Goal: Task Accomplishment & Management: Complete application form

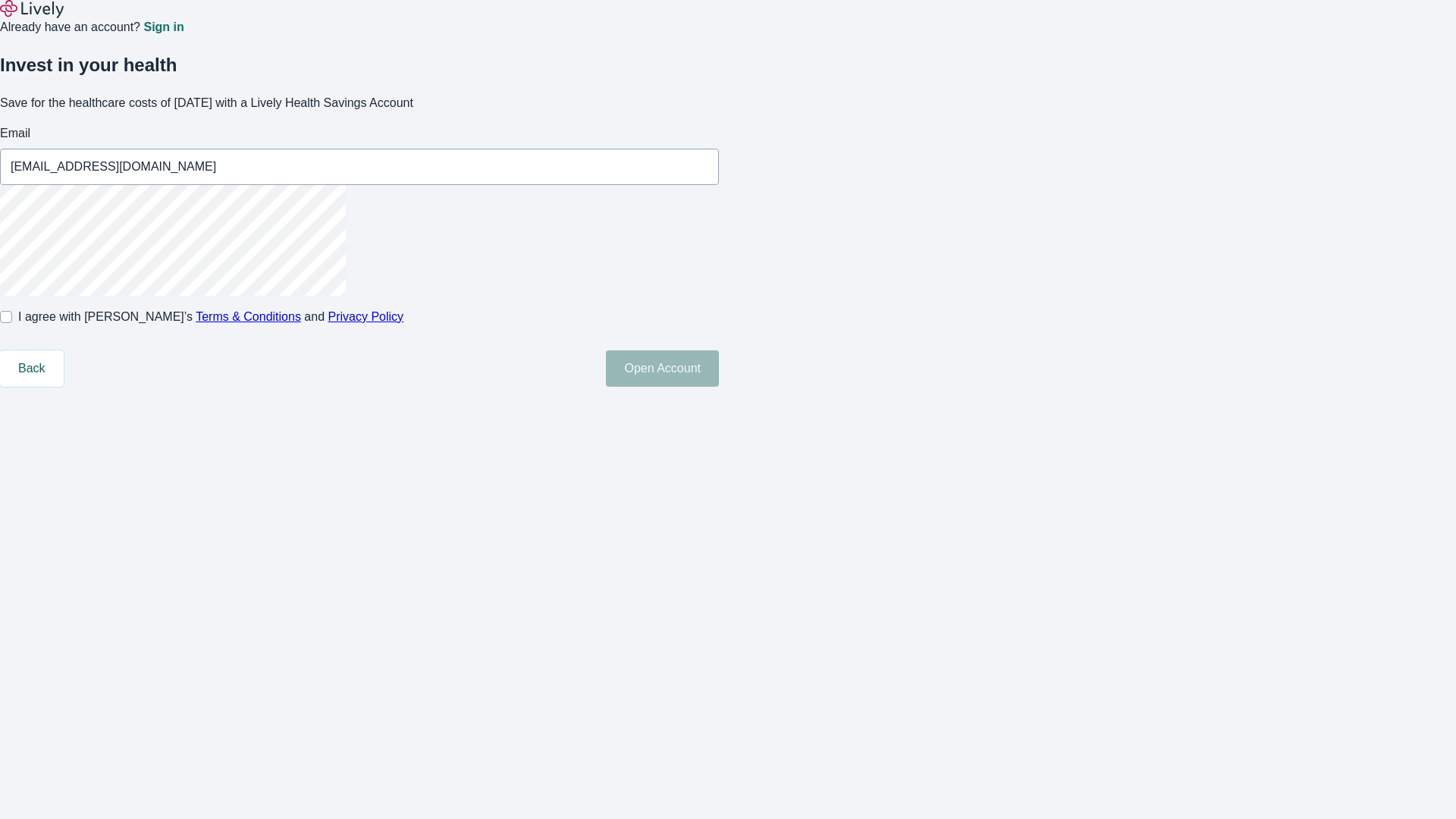
click at [12, 323] on input "I agree with Lively’s Terms & Conditions and Privacy Policy" at bounding box center [6, 317] width 12 height 12
checkbox input "true"
click at [719, 387] on button "Open Account" at bounding box center [662, 368] width 113 height 37
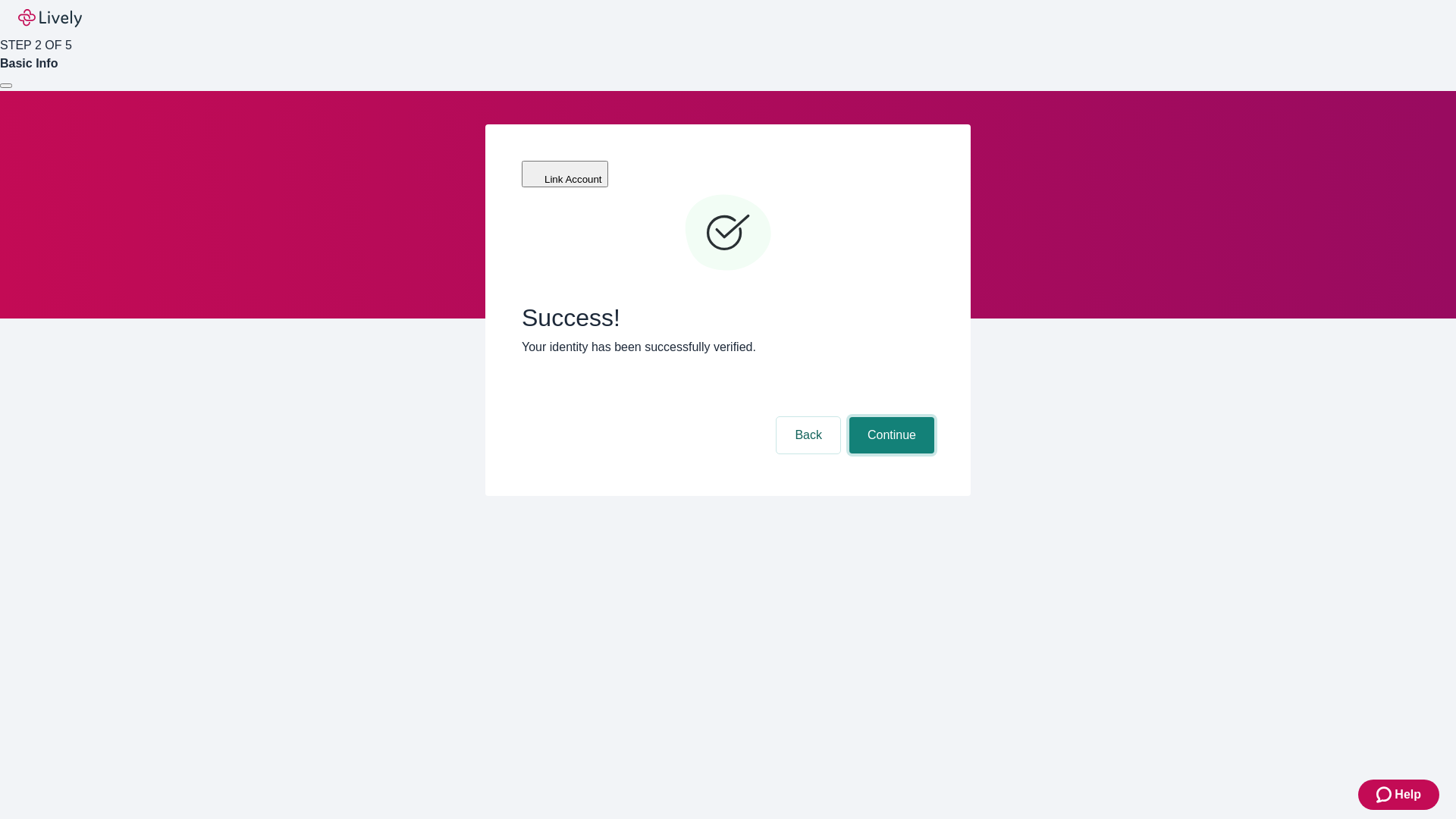
click at [889, 417] on button "Continue" at bounding box center [892, 435] width 85 height 37
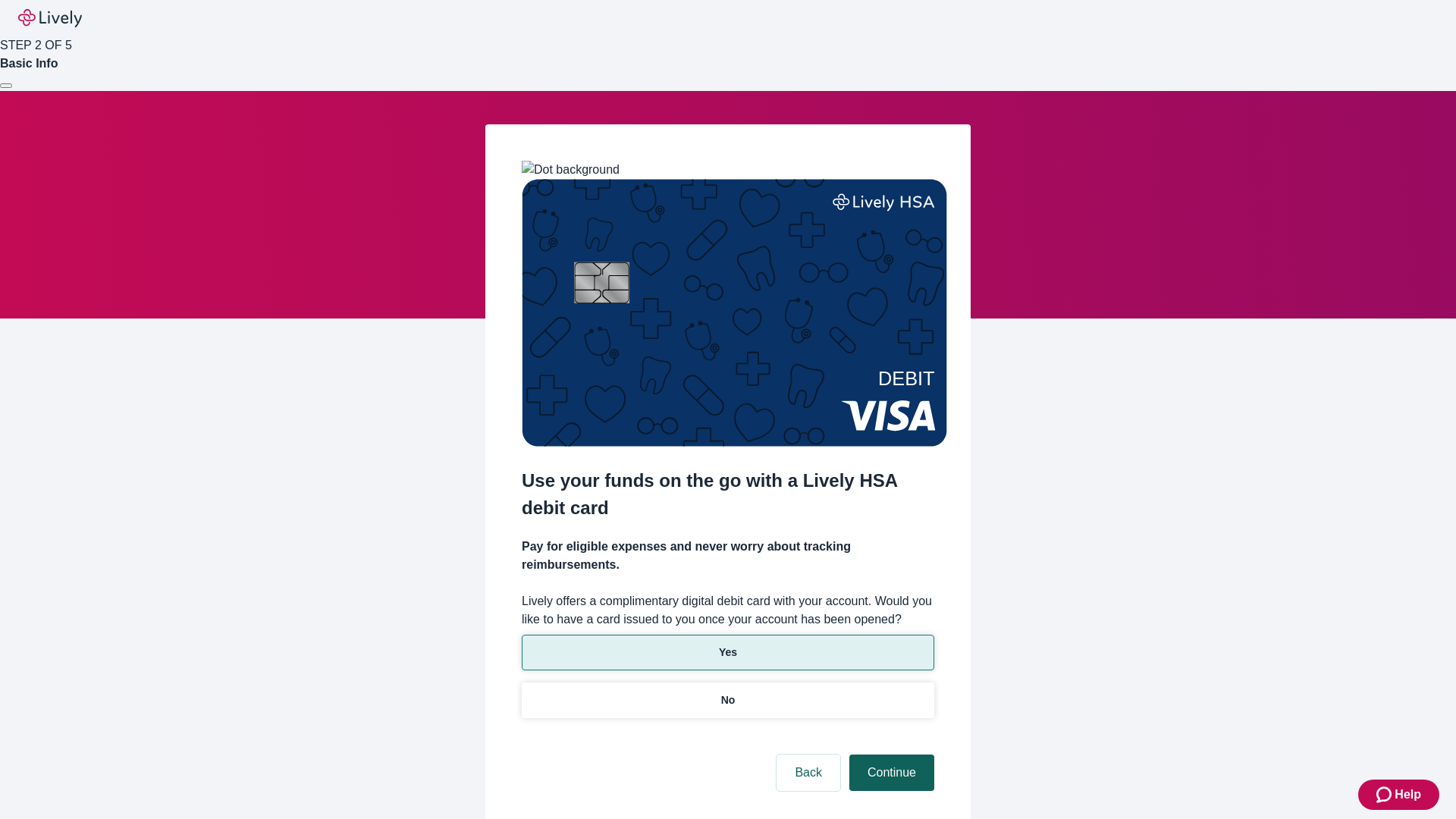
click at [728, 692] on p "No" at bounding box center [728, 700] width 15 height 16
click at [889, 755] on button "Continue" at bounding box center [892, 772] width 85 height 37
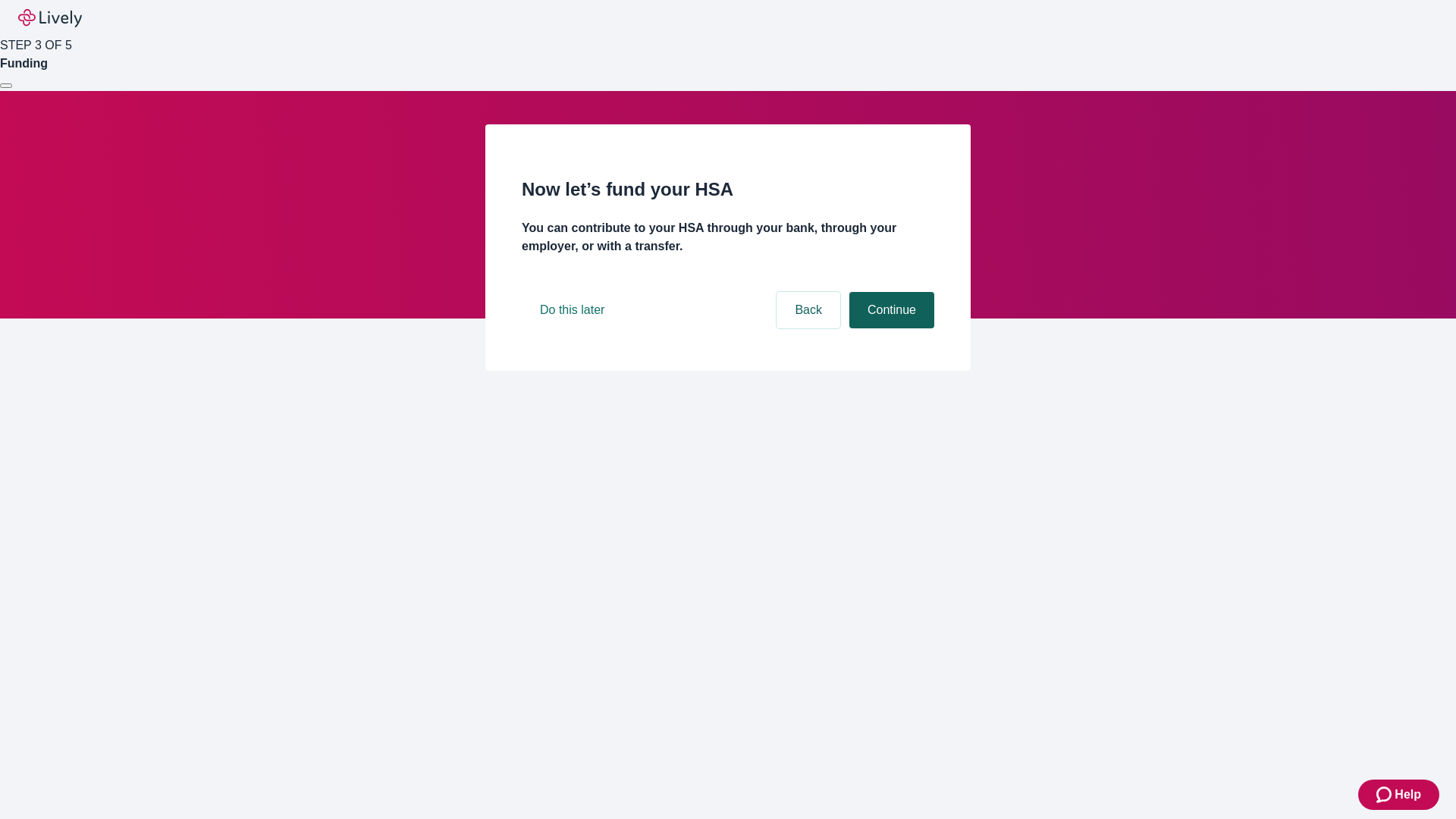
click at [889, 329] on button "Continue" at bounding box center [892, 310] width 85 height 37
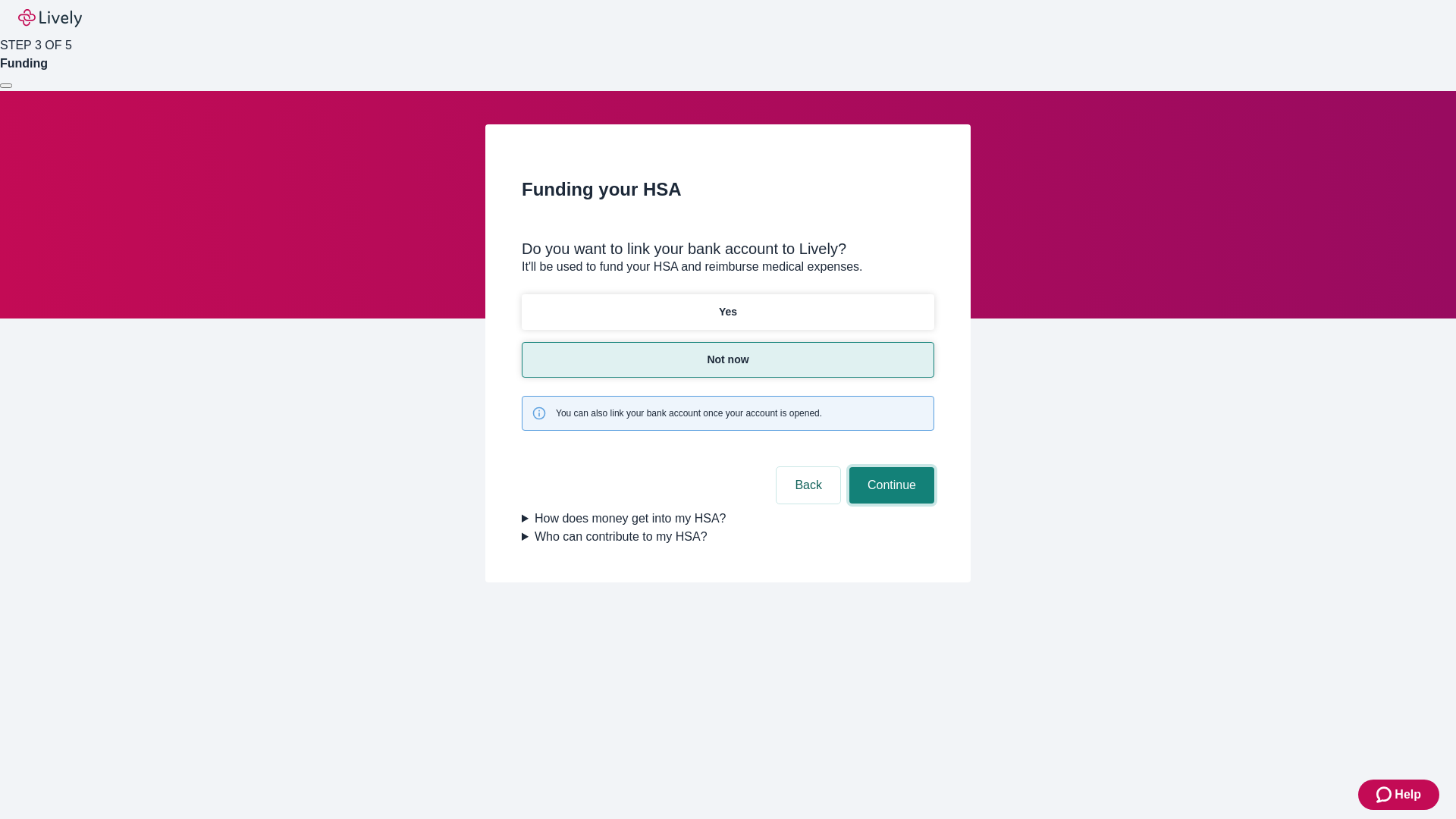
click at [889, 467] on button "Continue" at bounding box center [892, 485] width 85 height 37
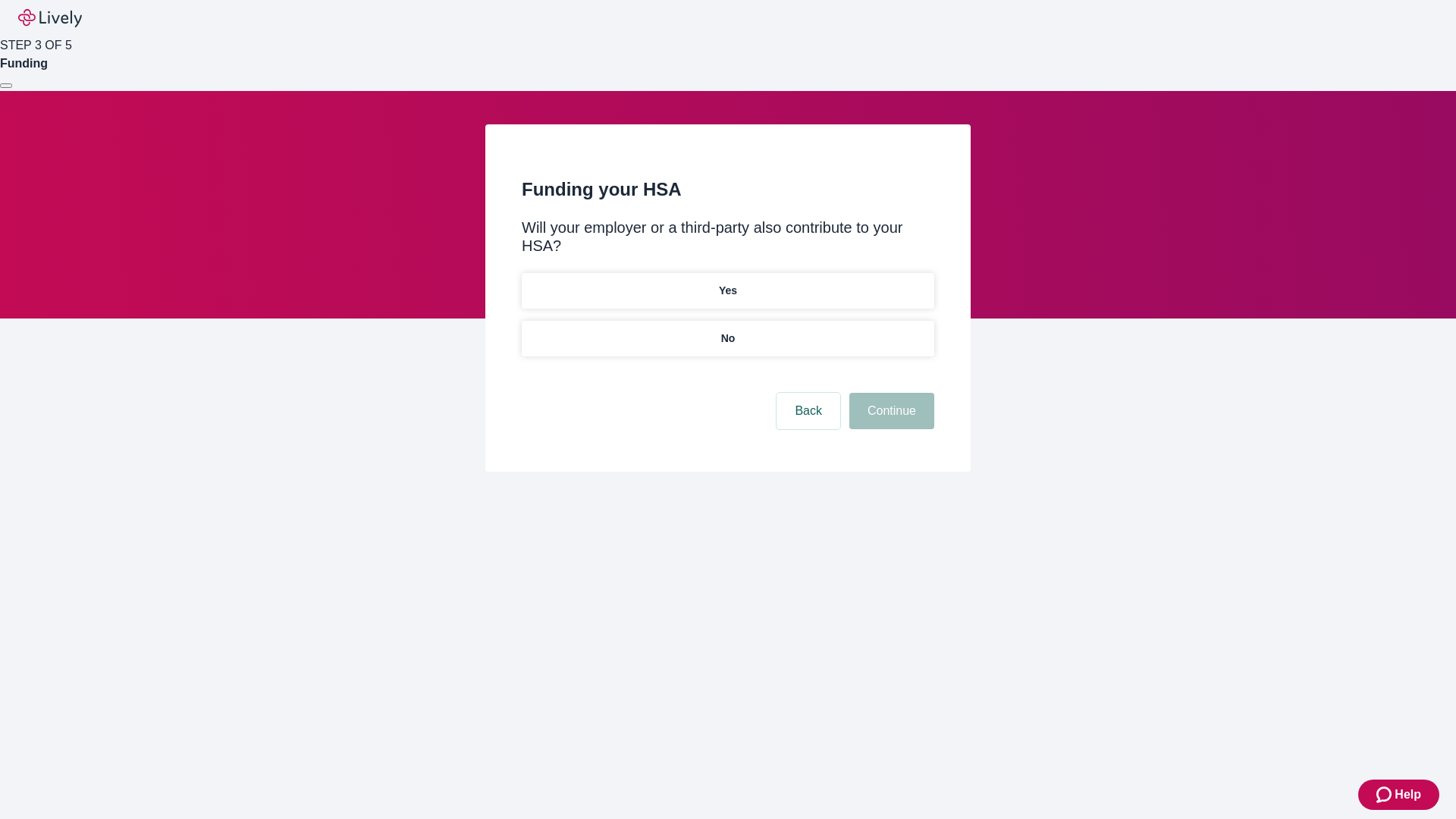
click at [728, 331] on p "No" at bounding box center [728, 339] width 15 height 16
click at [889, 393] on button "Continue" at bounding box center [892, 411] width 85 height 37
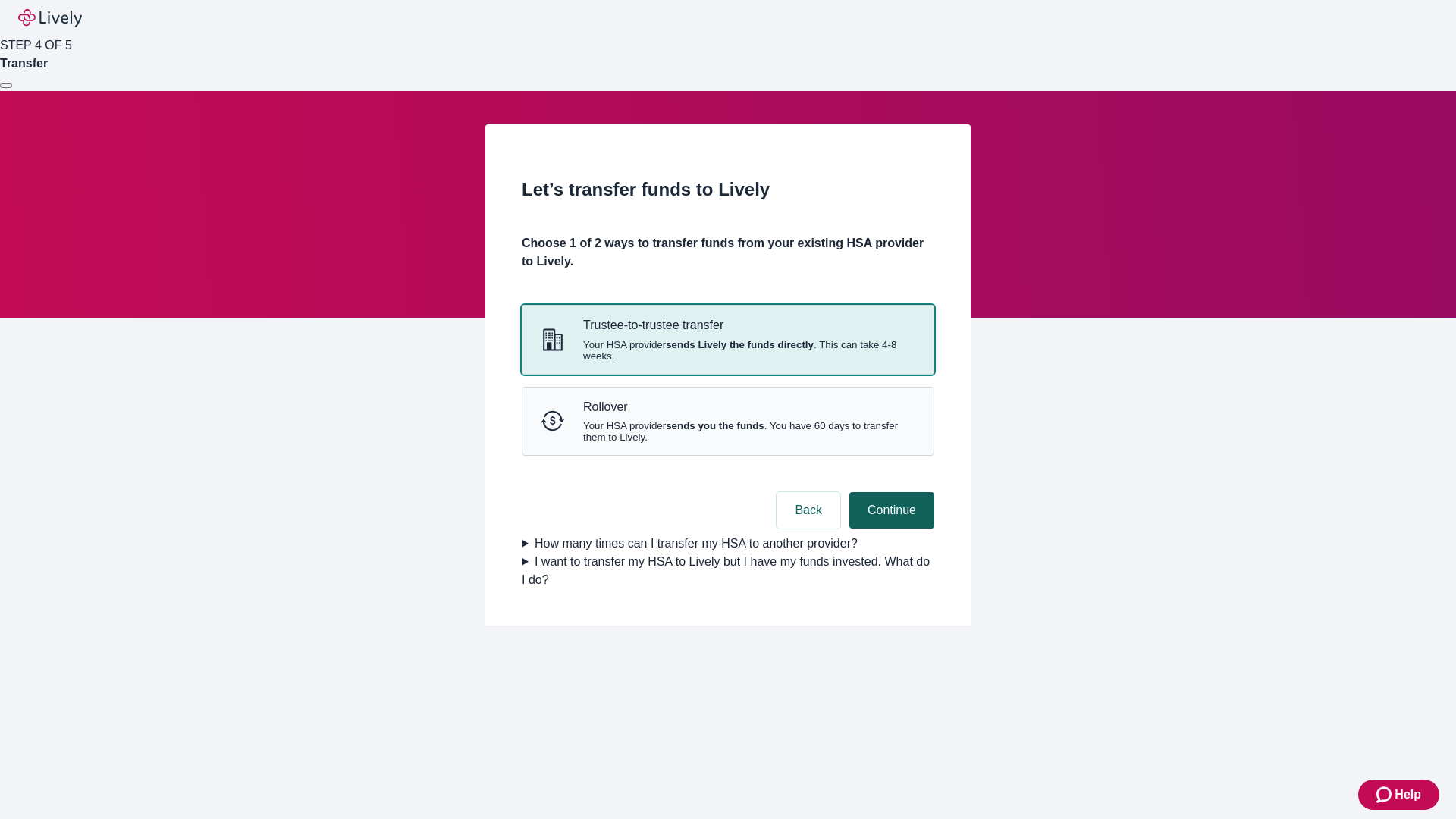
click at [728, 351] on strong "sends Lively the funds directly" at bounding box center [738, 344] width 147 height 11
click at [889, 529] on button "Continue" at bounding box center [892, 510] width 85 height 37
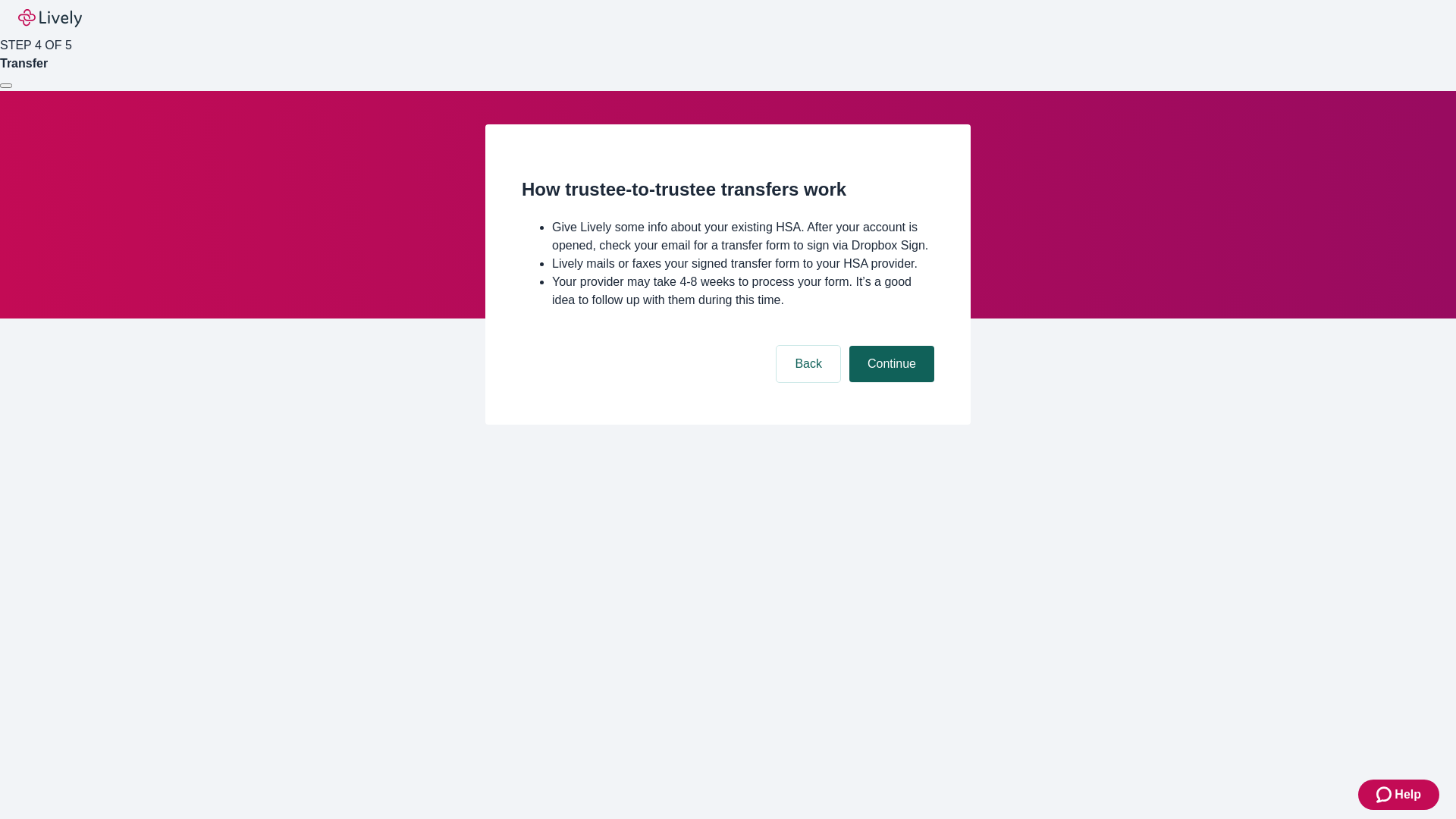
click at [889, 382] on button "Continue" at bounding box center [892, 363] width 85 height 37
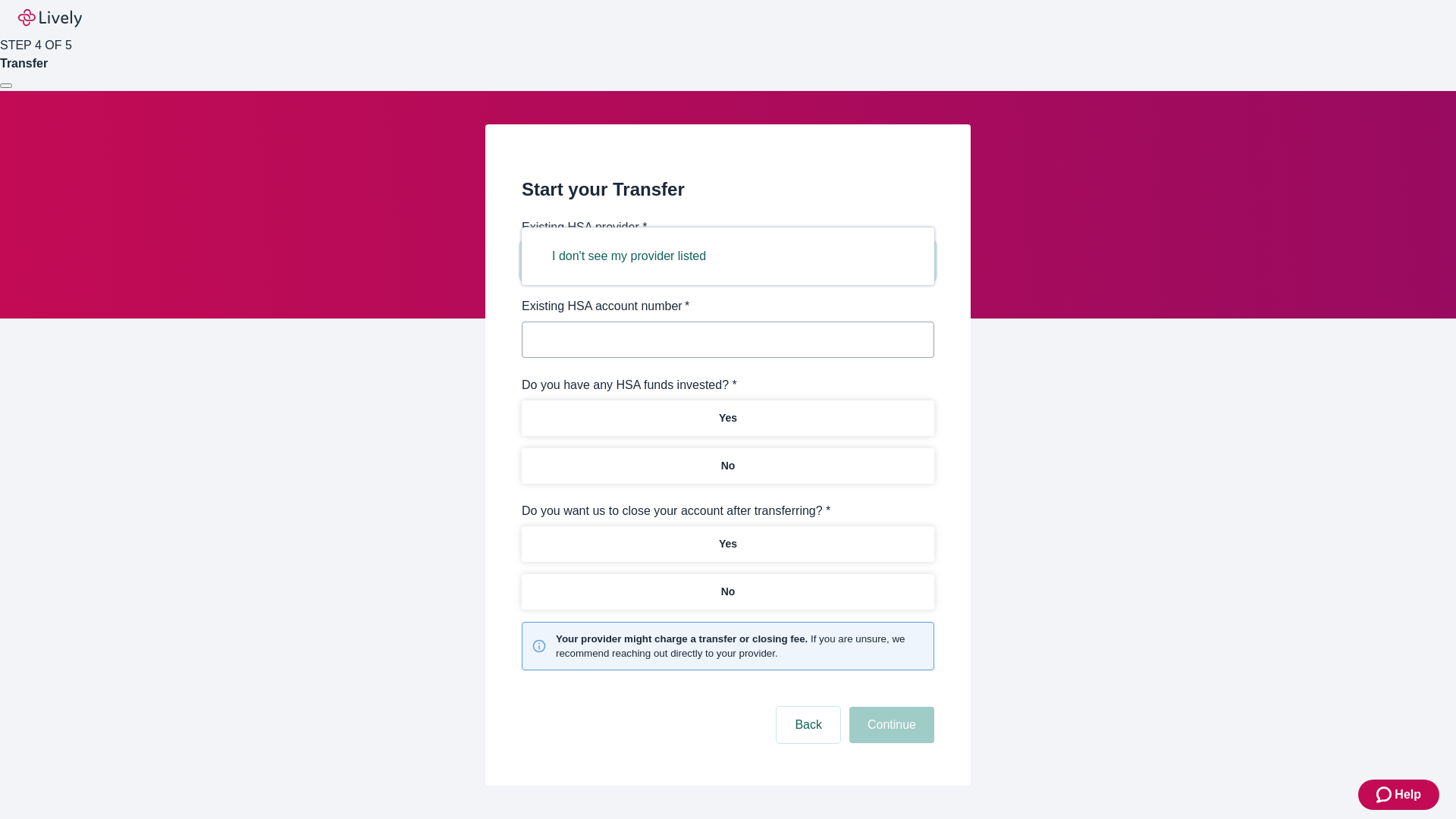
click at [633, 256] on button "I don't see my provider listed" at bounding box center [629, 256] width 190 height 37
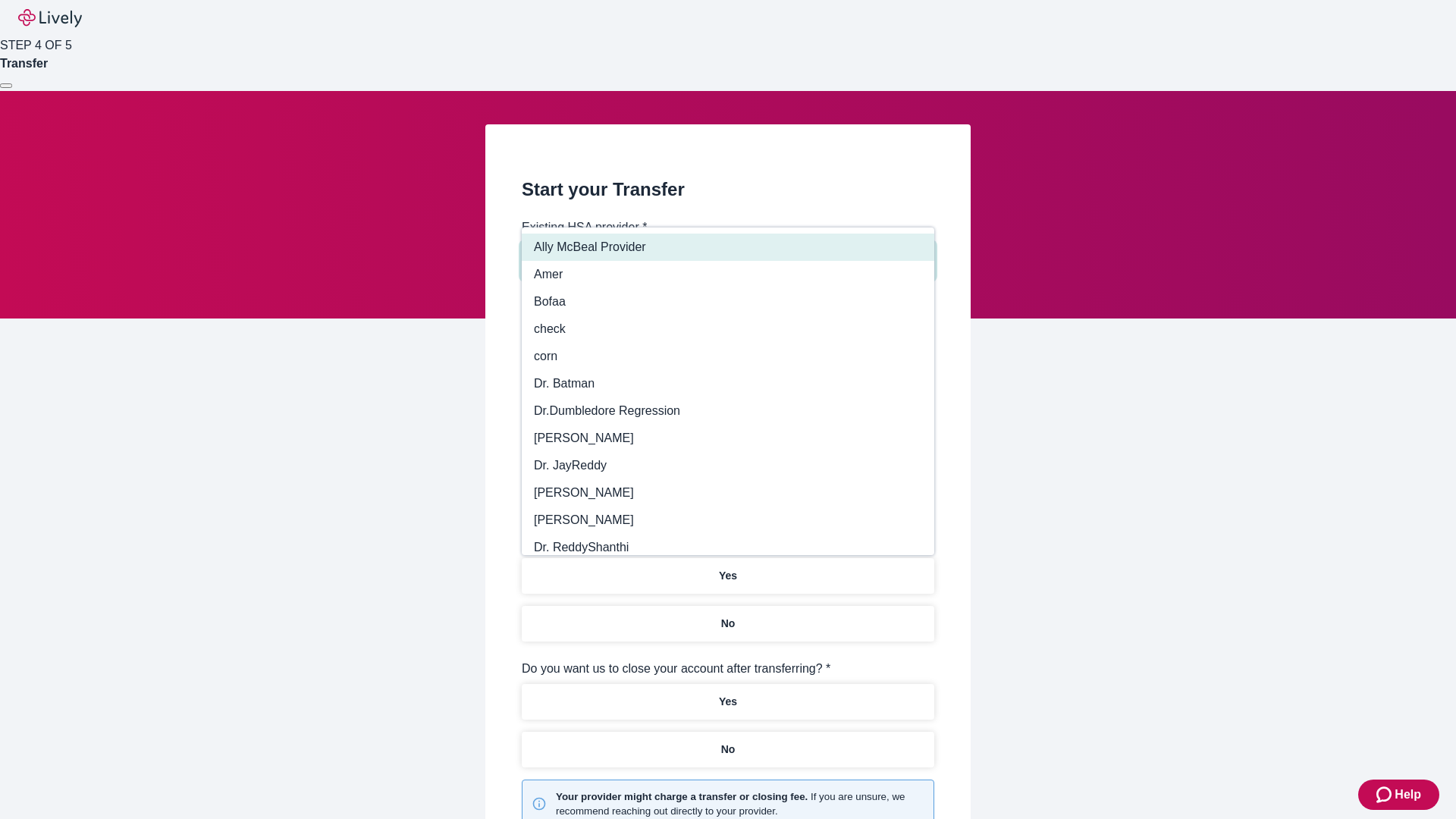
type input "Other"
type input "Health Equity"
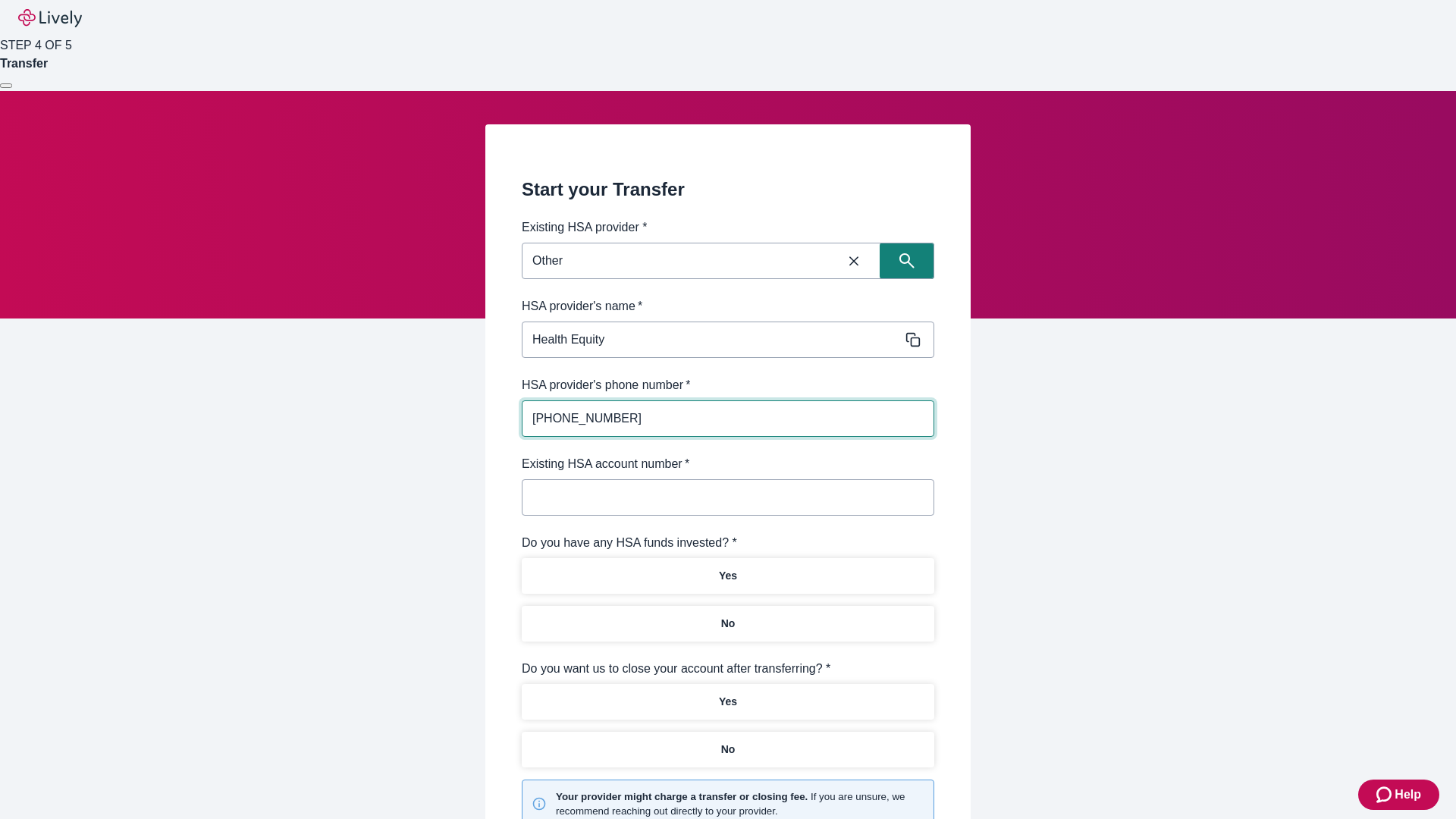
type input "[PHONE_NUMBER]"
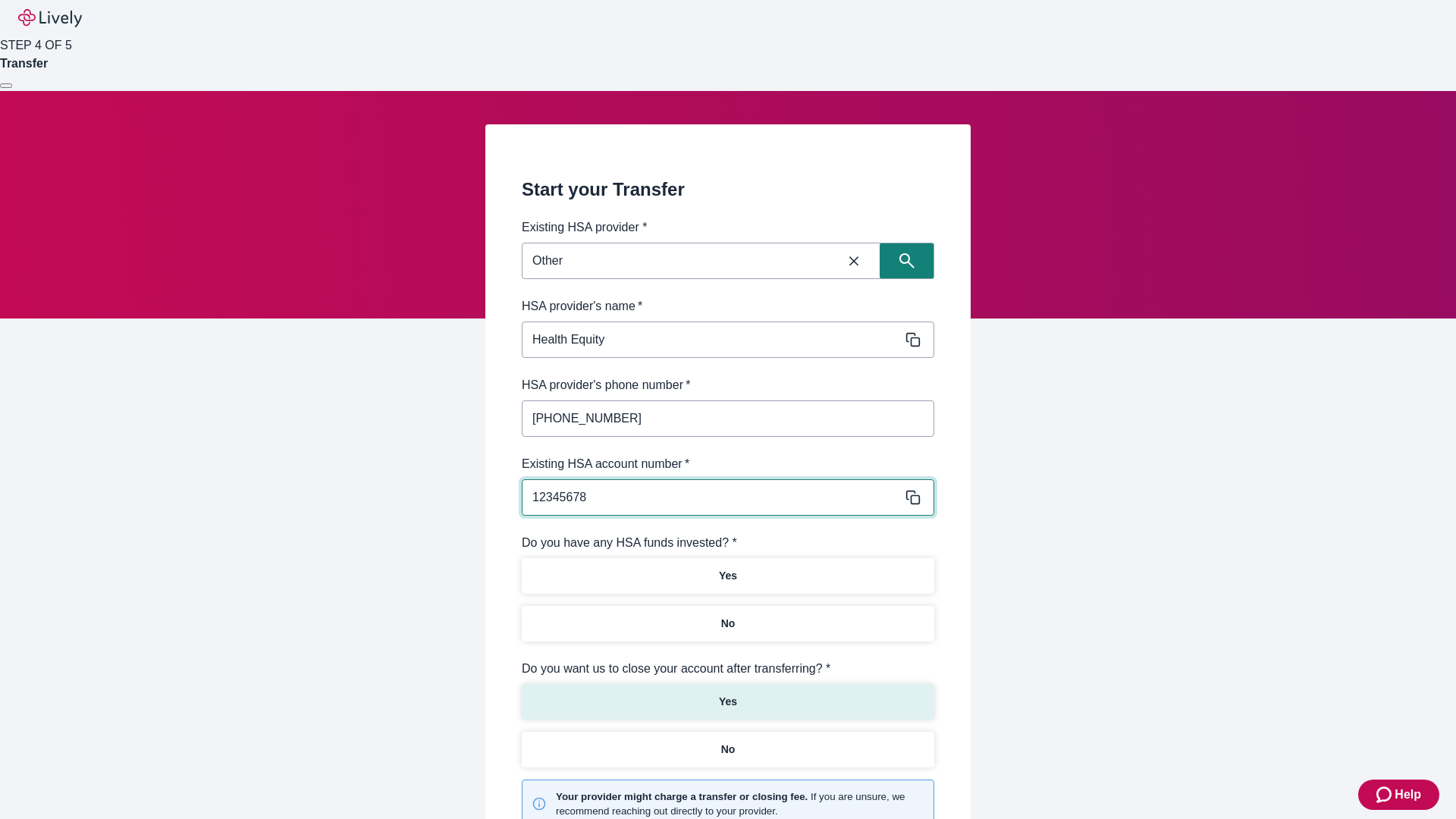
type input "12345678"
click at [728, 616] on p "No" at bounding box center [728, 624] width 15 height 16
click at [728, 694] on p "Yes" at bounding box center [728, 702] width 18 height 16
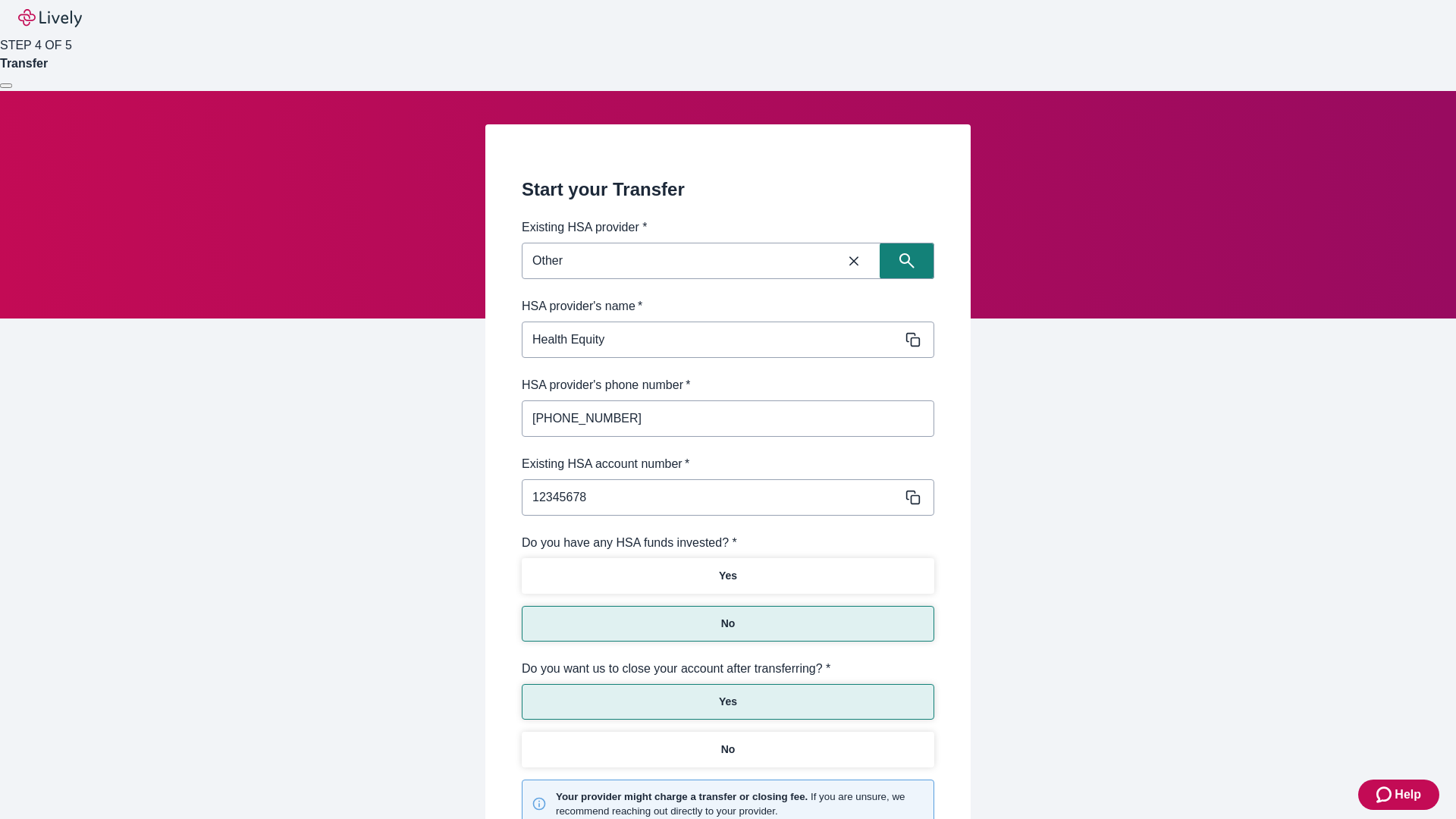
scroll to position [157, 0]
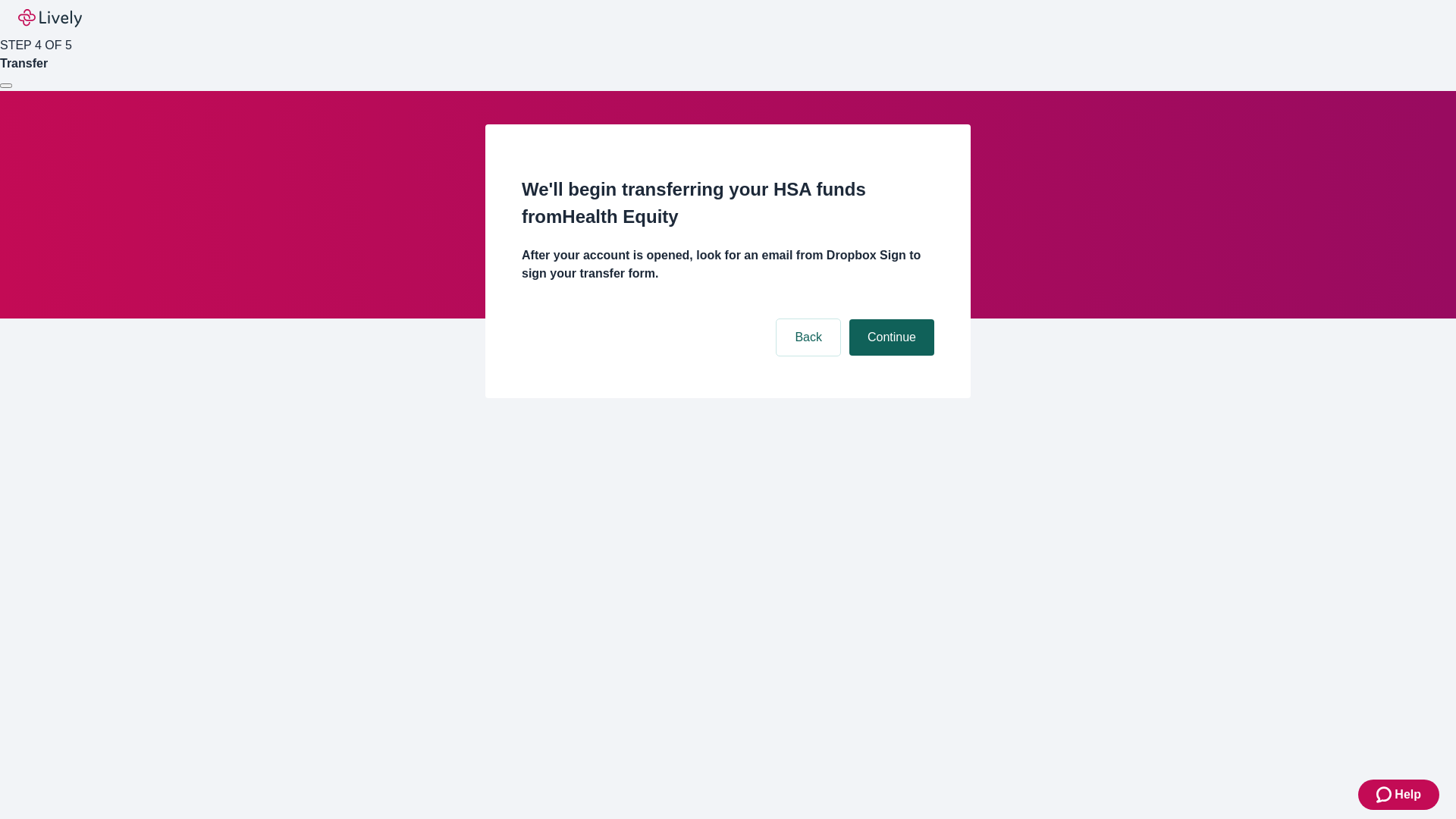
click at [889, 319] on button "Continue" at bounding box center [892, 337] width 85 height 37
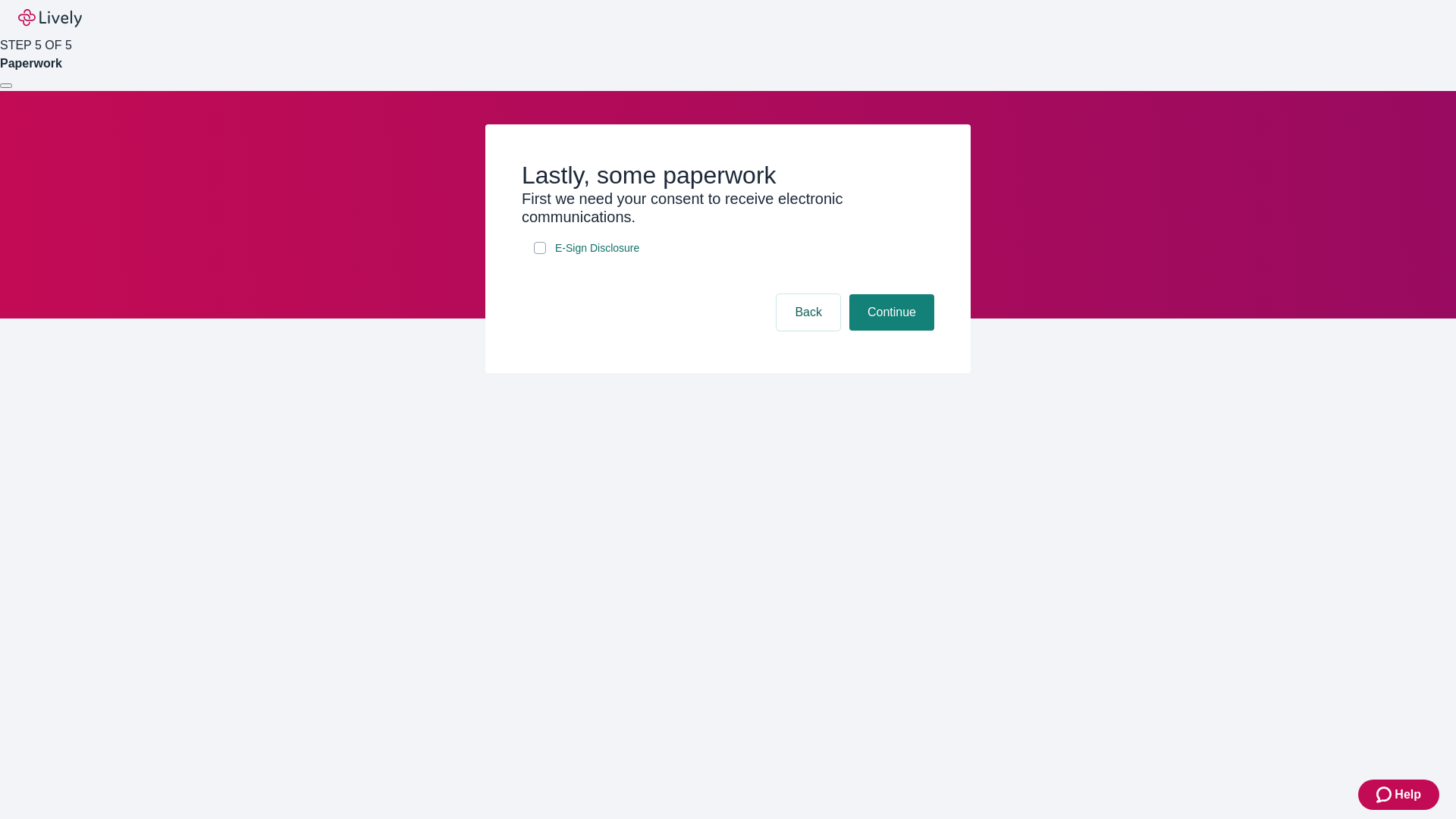
click at [539, 255] on input "E-Sign Disclosure" at bounding box center [539, 248] width 12 height 12
checkbox input "true"
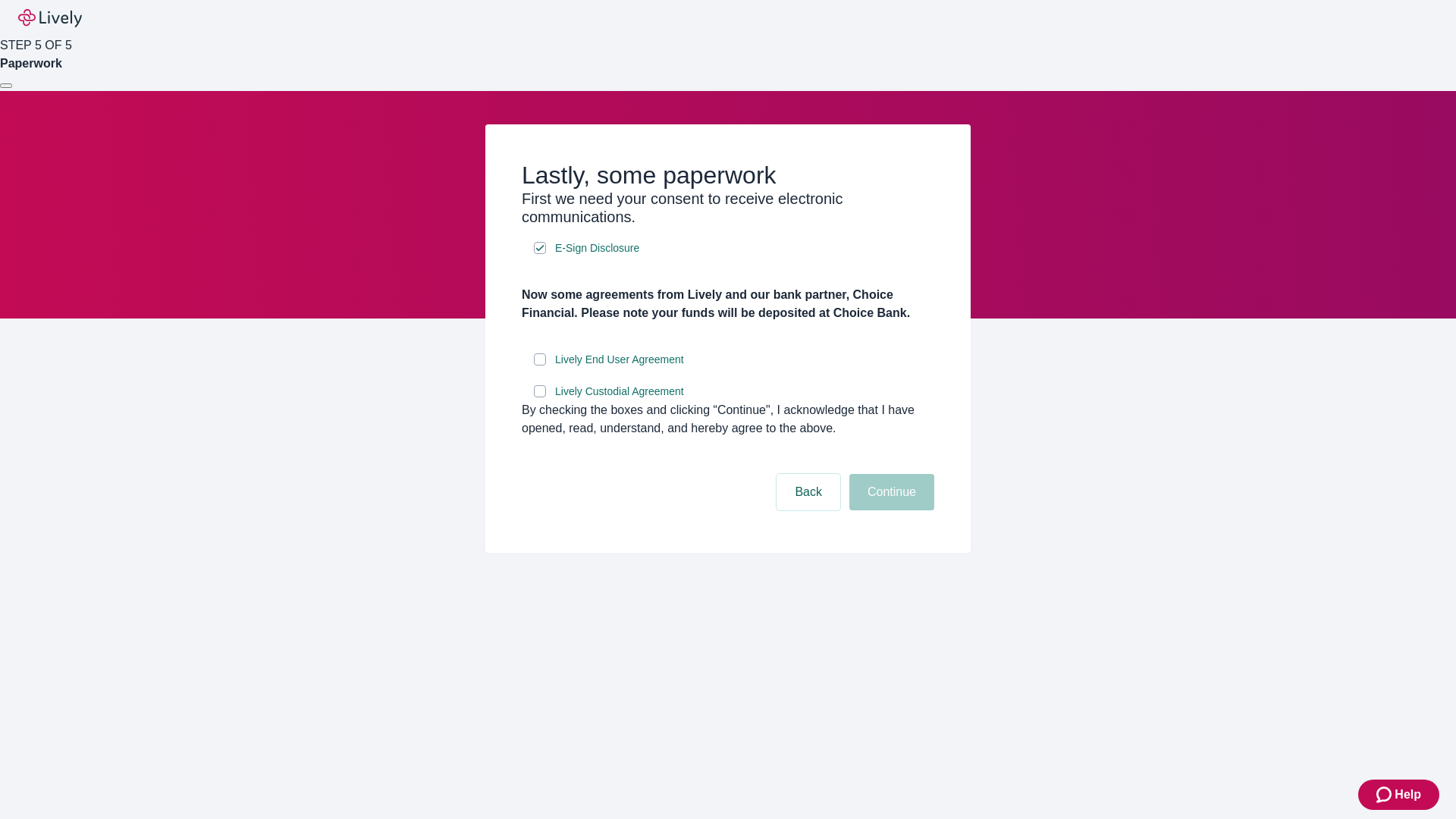
click at [539, 365] on input "Lively End User Agreement" at bounding box center [539, 359] width 12 height 12
checkbox input "true"
click at [539, 397] on input "Lively Custodial Agreement" at bounding box center [539, 391] width 12 height 12
checkbox input "true"
click at [889, 510] on button "Continue" at bounding box center [892, 492] width 85 height 37
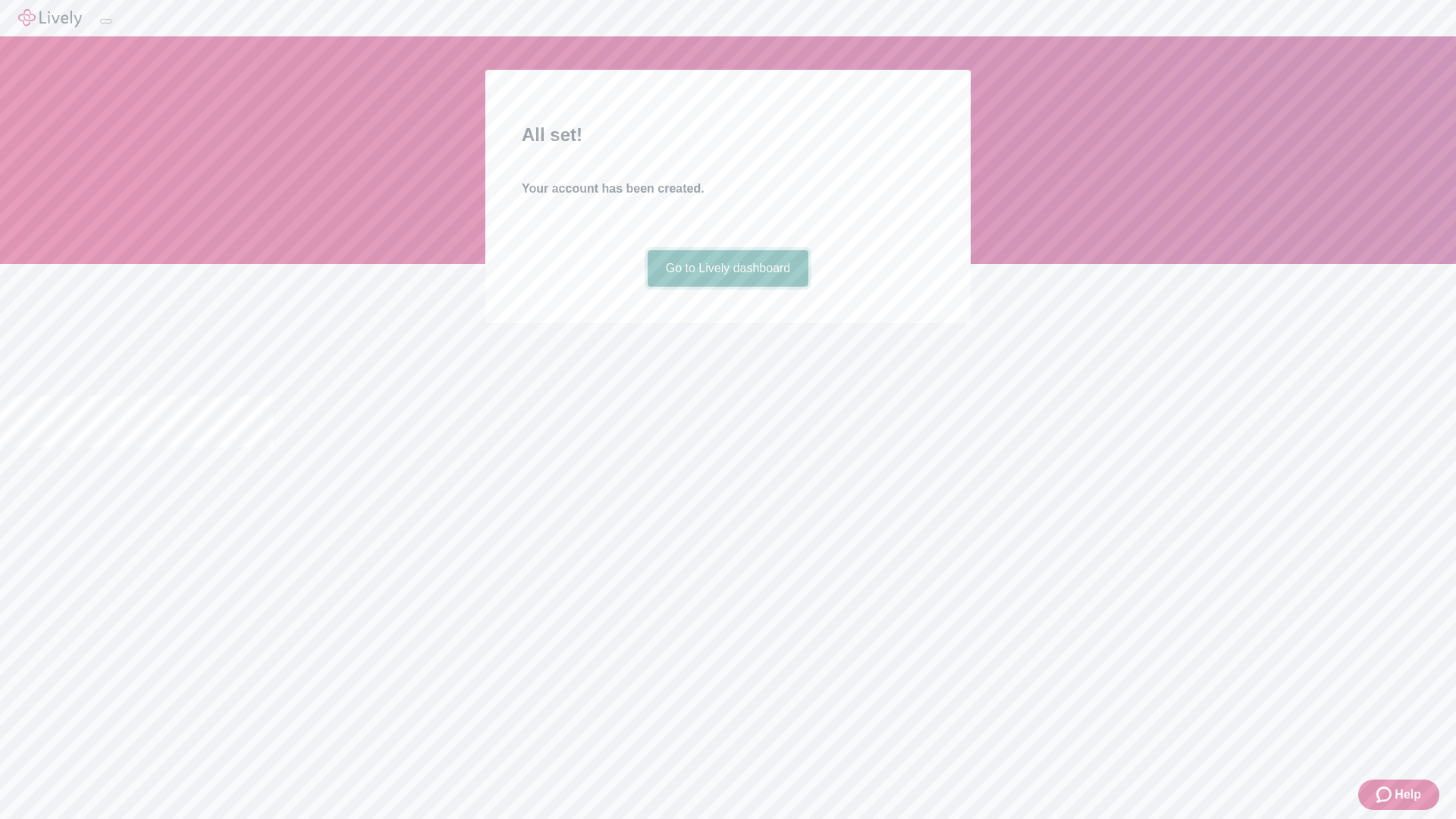
click at [728, 287] on link "Go to Lively dashboard" at bounding box center [728, 268] width 161 height 37
